Goal: Task Accomplishment & Management: Use online tool/utility

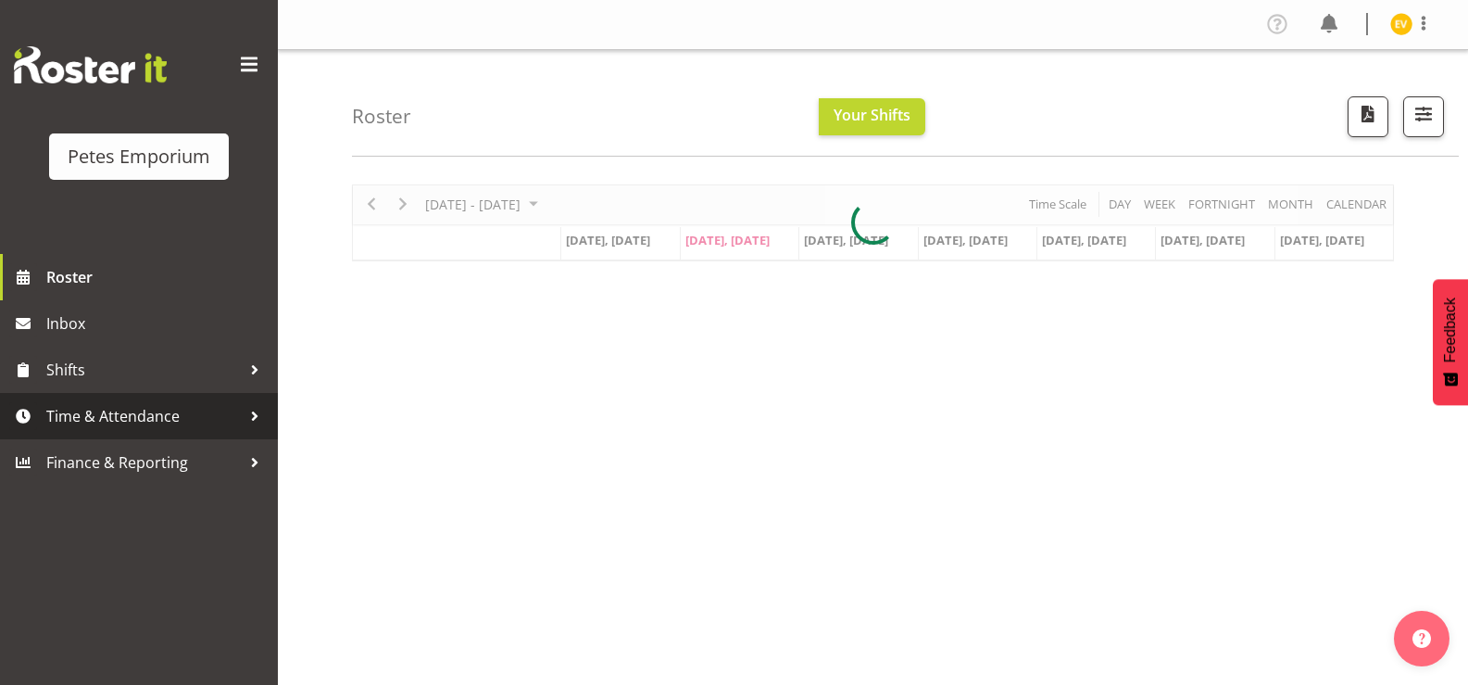
click at [209, 413] on span "Time & Attendance" at bounding box center [143, 416] width 195 height 28
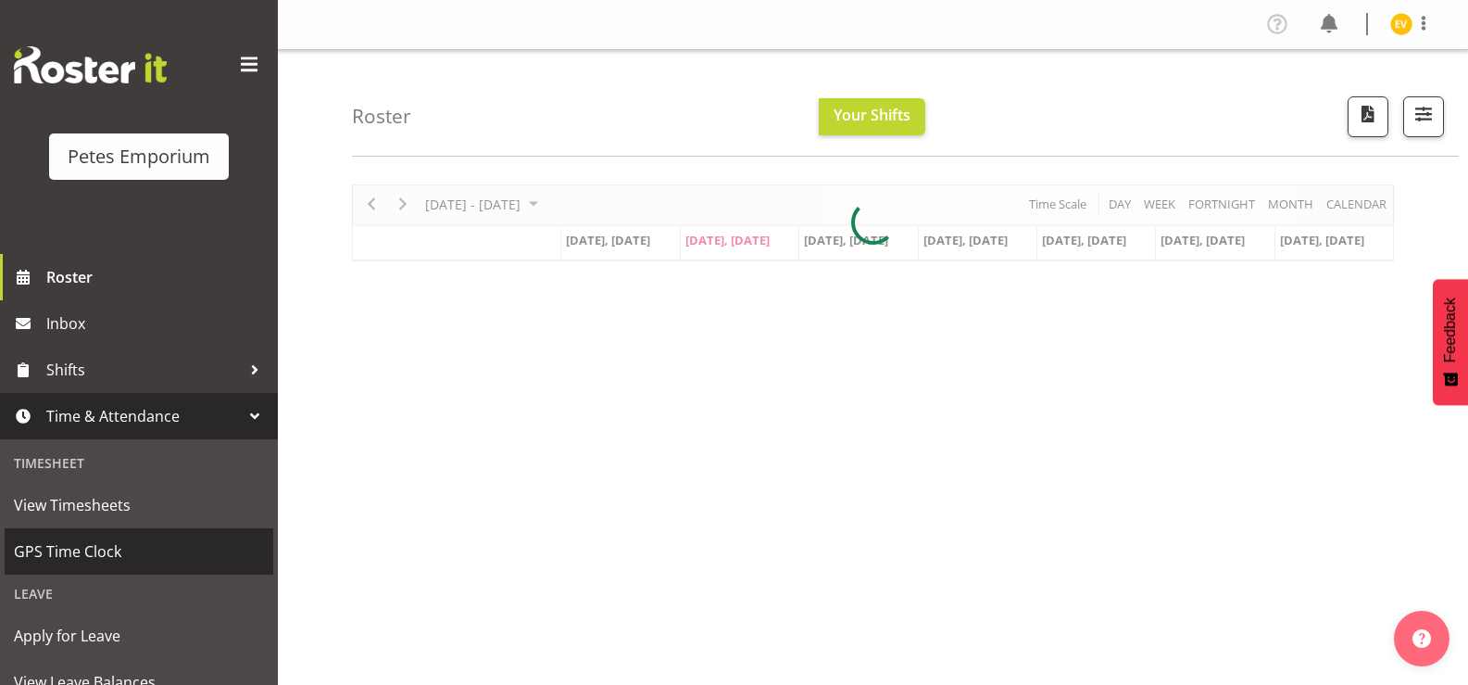
click at [192, 561] on span "GPS Time Clock" at bounding box center [139, 551] width 250 height 28
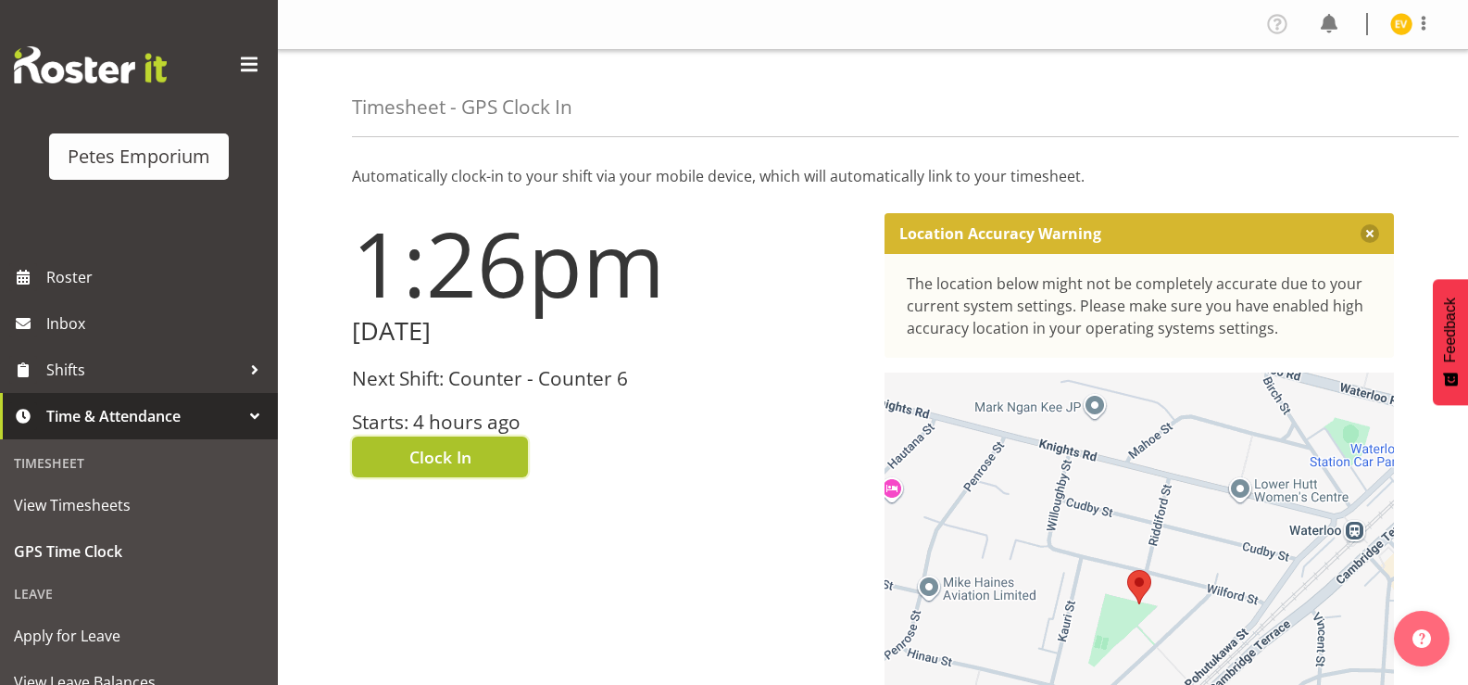
click at [450, 455] on span "Clock In" at bounding box center [440, 457] width 62 height 24
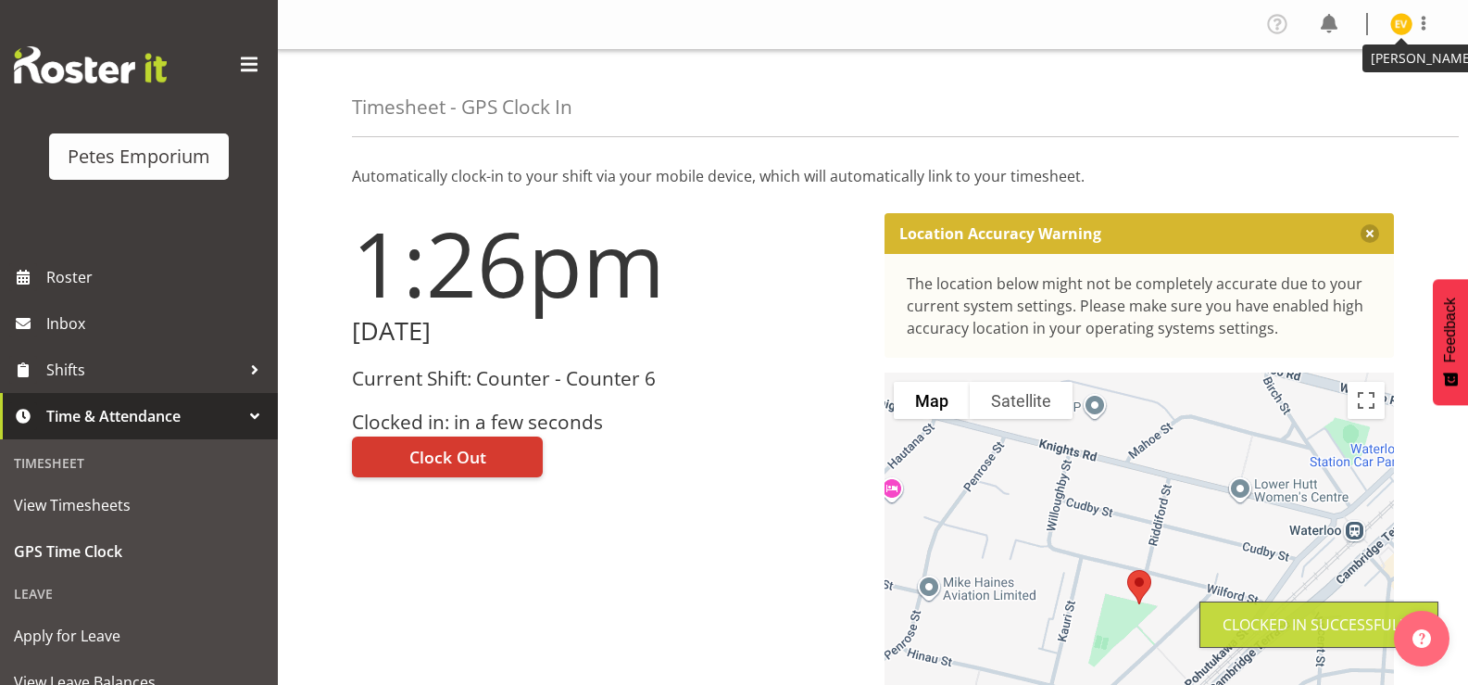
click at [1407, 26] on img at bounding box center [1402, 24] width 22 height 22
click at [1356, 90] on link "Log Out" at bounding box center [1346, 97] width 178 height 33
